Goal: Check status: Check status

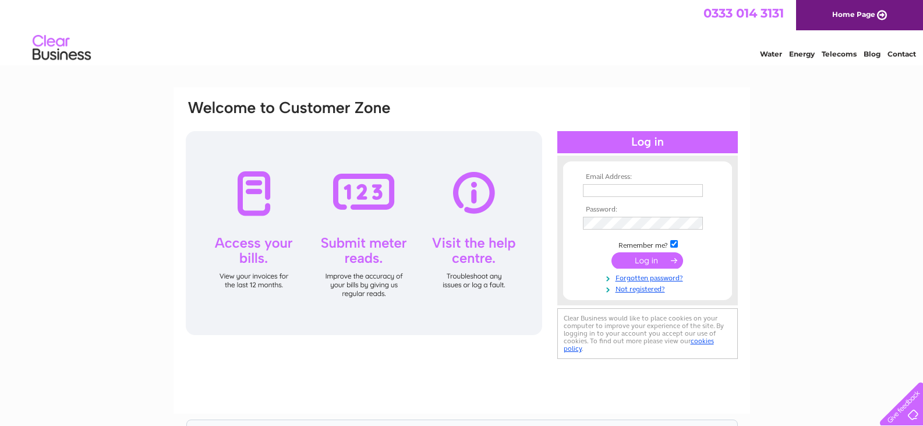
type input "[EMAIL_ADDRESS][DOMAIN_NAME]"
click at [662, 260] on input "submit" at bounding box center [647, 260] width 72 height 16
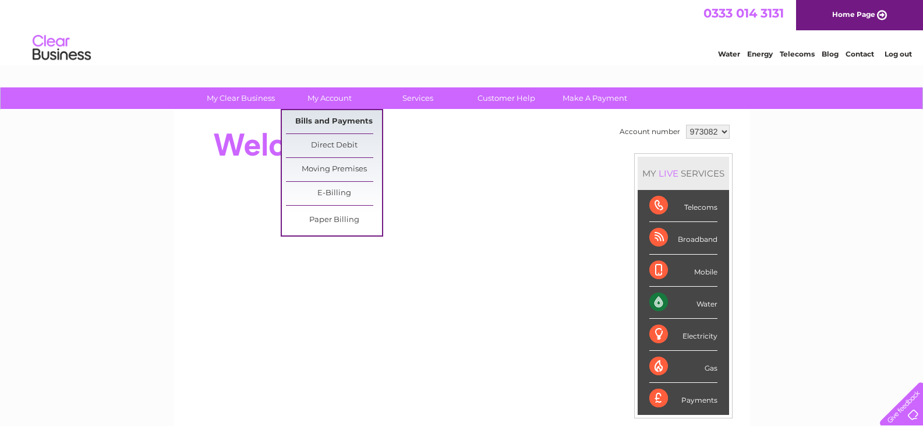
click at [329, 115] on link "Bills and Payments" at bounding box center [334, 121] width 96 height 23
